Goal: Information Seeking & Learning: Learn about a topic

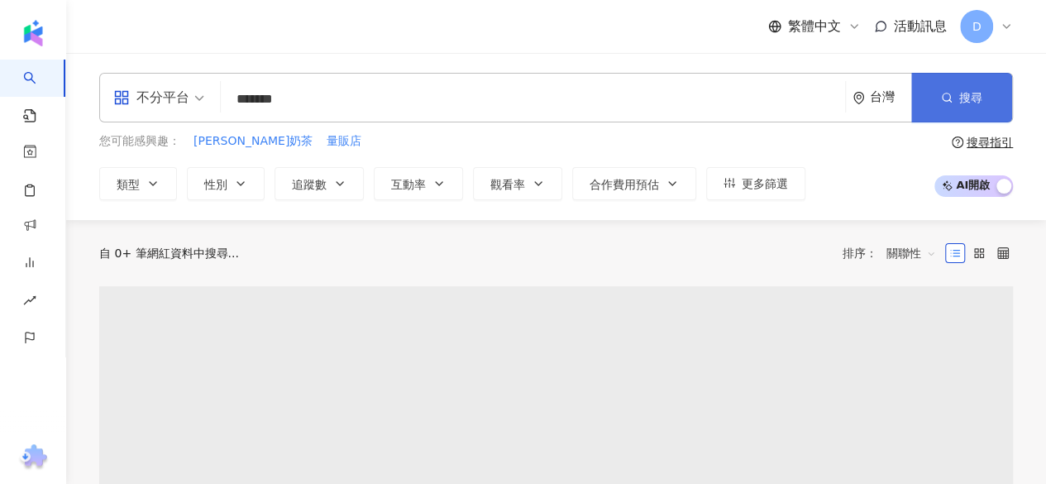
type input "*******"
click at [979, 99] on span "搜尋" at bounding box center [971, 97] width 23 height 13
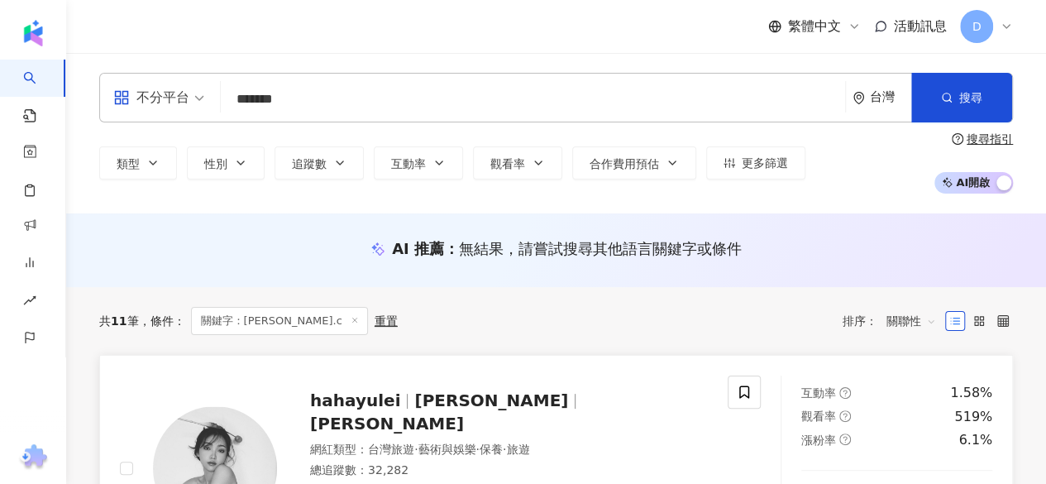
click at [415, 405] on span "[PERSON_NAME]" at bounding box center [491, 400] width 154 height 20
